Goal: Information Seeking & Learning: Check status

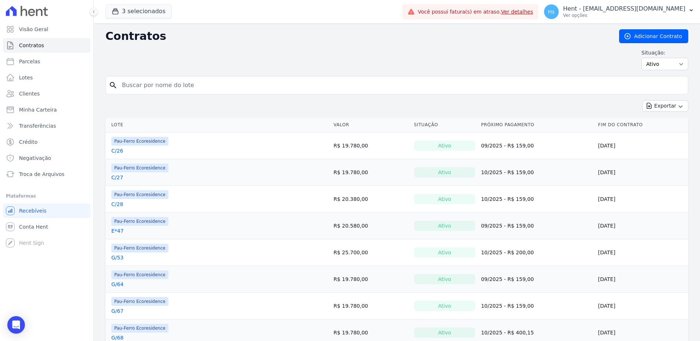
click at [176, 85] on input "search" at bounding box center [400, 85] width 567 height 15
type input "Ademir"
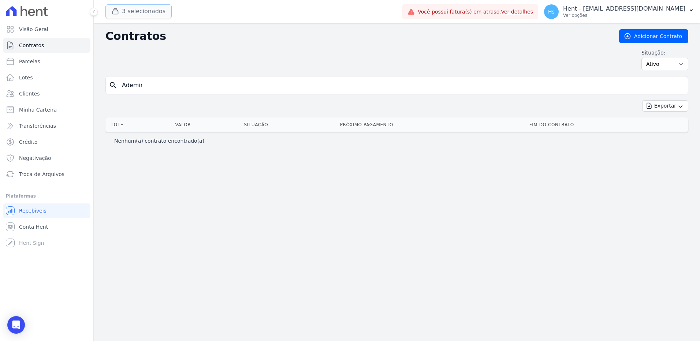
click at [130, 15] on button "3 selecionados" at bounding box center [138, 11] width 66 height 14
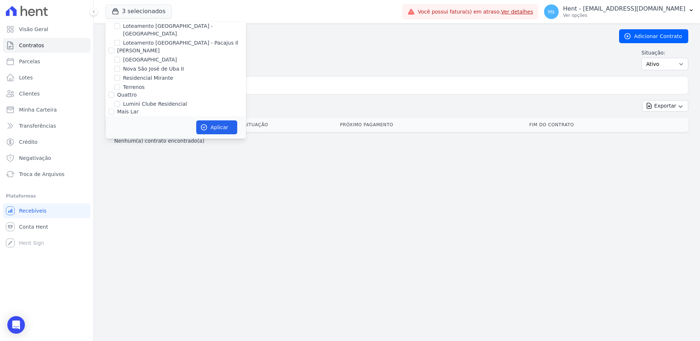
scroll to position [3004, 0]
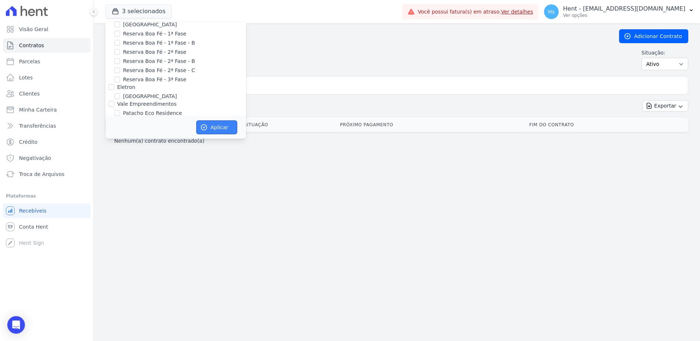
click at [207, 124] on icon "button" at bounding box center [203, 127] width 7 height 7
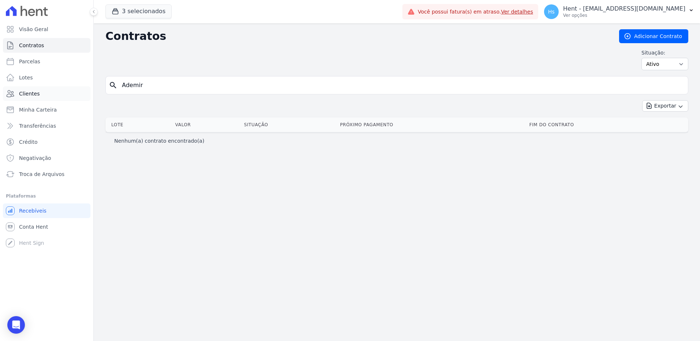
click at [41, 89] on link "Clientes" at bounding box center [46, 93] width 87 height 15
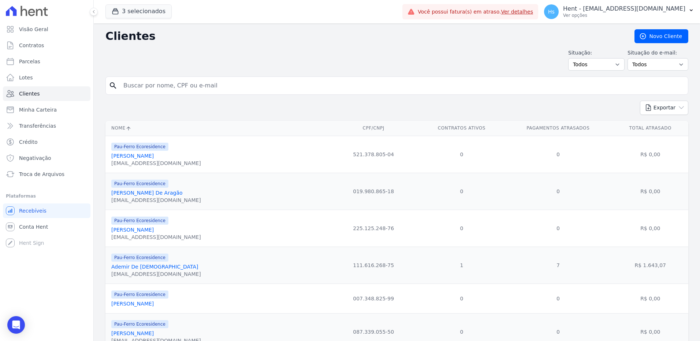
drag, startPoint x: 153, startPoint y: 87, endPoint x: 156, endPoint y: 93, distance: 6.4
click at [156, 93] on div "search" at bounding box center [396, 85] width 583 height 18
type input "Ademir"
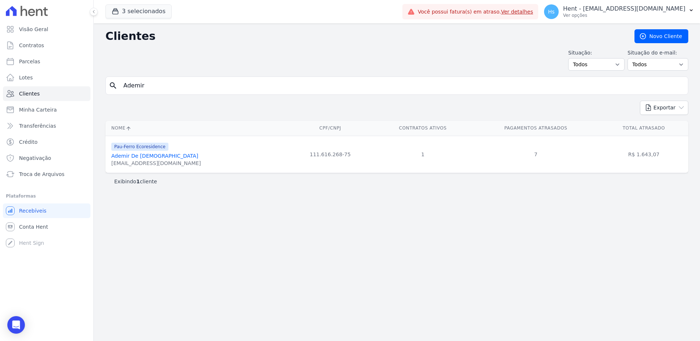
click at [133, 154] on link "Ademir De [DEMOGRAPHIC_DATA]" at bounding box center [154, 156] width 87 height 6
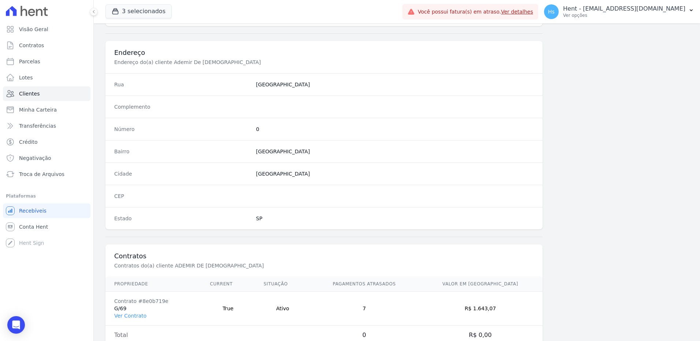
scroll to position [344, 0]
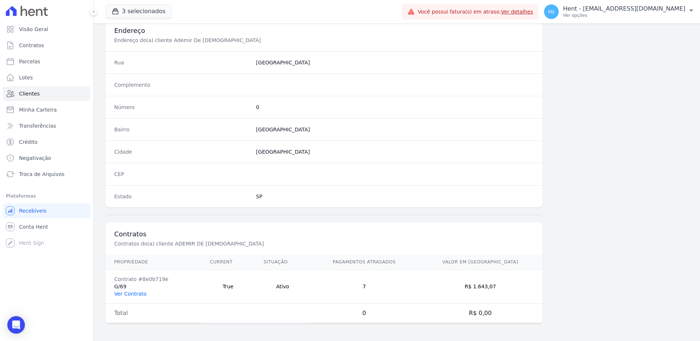
click at [134, 292] on link "Ver Contrato" at bounding box center [130, 294] width 32 height 6
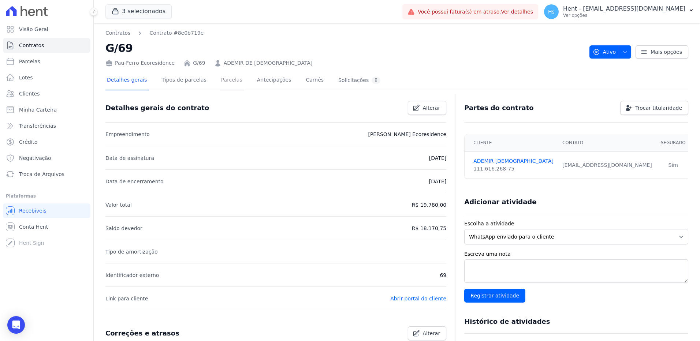
click at [224, 81] on link "Parcelas" at bounding box center [232, 80] width 24 height 19
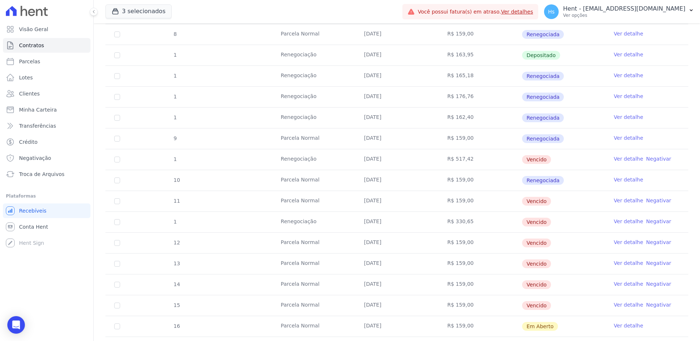
scroll to position [220, 0]
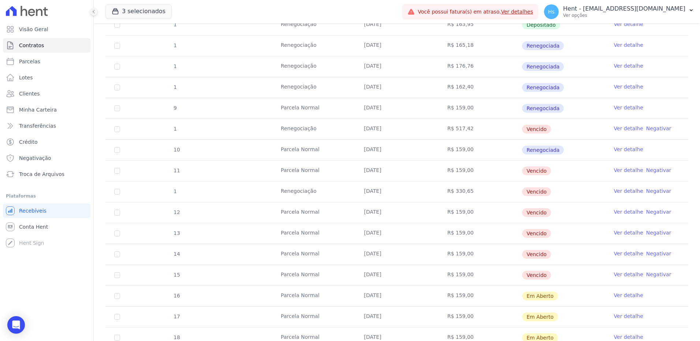
click at [617, 129] on link "Ver detalhe" at bounding box center [628, 128] width 29 height 7
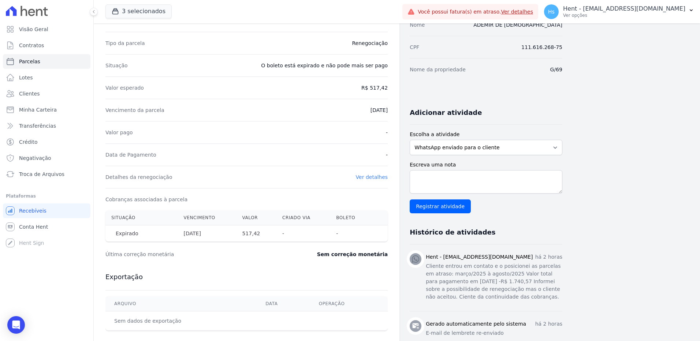
scroll to position [110, 0]
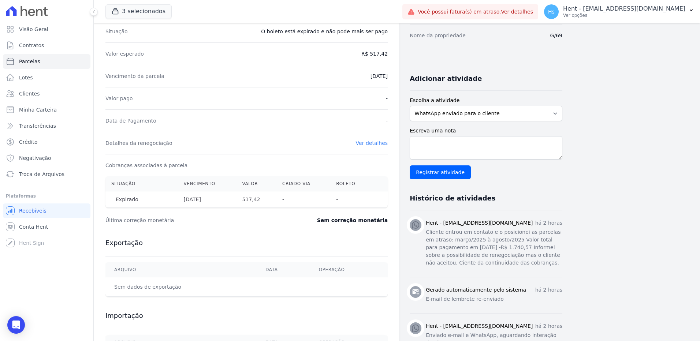
drag, startPoint x: 426, startPoint y: 232, endPoint x: 523, endPoint y: 264, distance: 102.9
click at [523, 264] on p "Cliente entrou em contato e o posicionei as parcelas em atraso: março/2025 à ag…" at bounding box center [494, 247] width 136 height 38
drag, startPoint x: 523, startPoint y: 264, endPoint x: 478, endPoint y: 251, distance: 47.5
copy p "Cliente entrou em contato e o posicionei as parcelas em atraso: março/2025 à ag…"
